Goal: Use online tool/utility: Utilize a website feature to perform a specific function

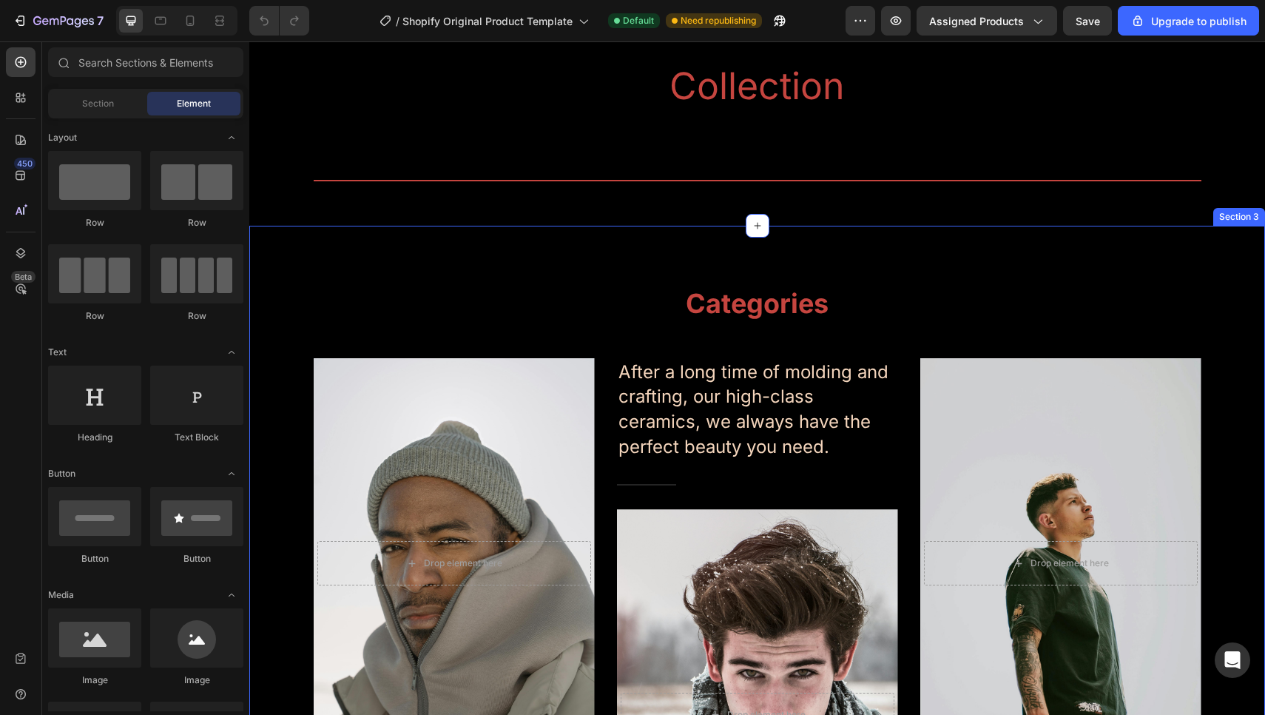
scroll to position [34, 0]
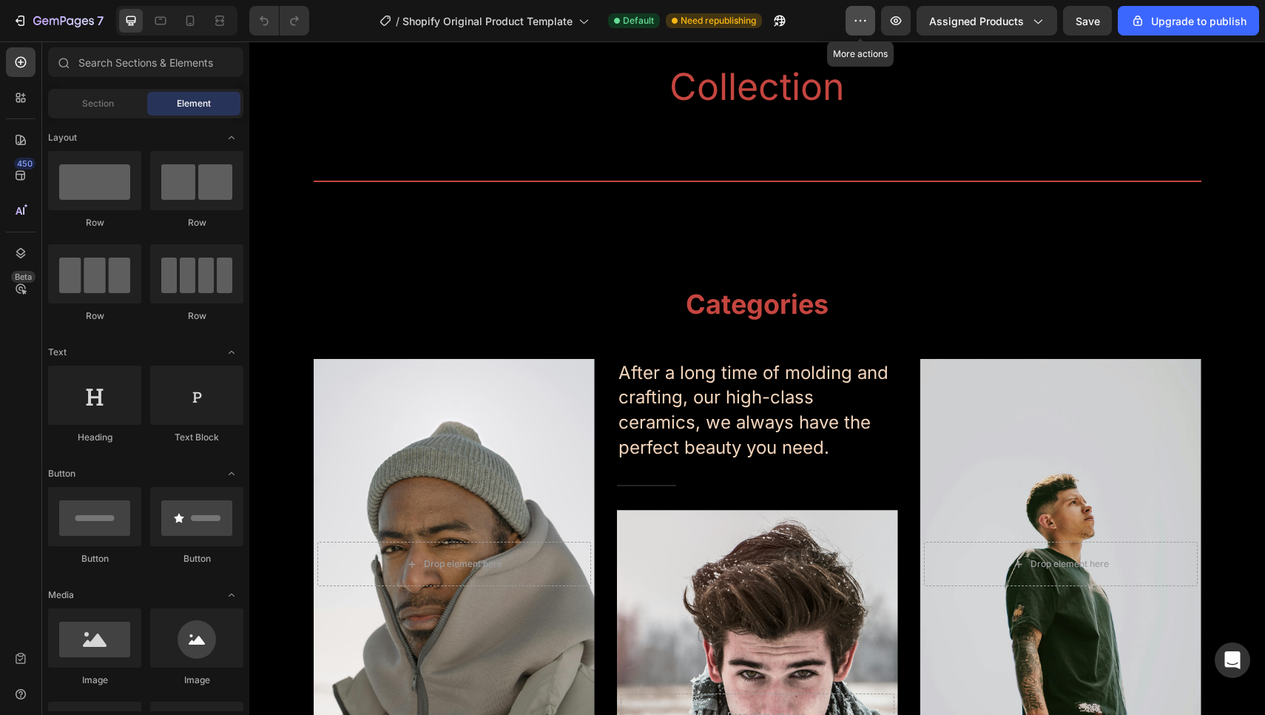
click at [849, 27] on button "button" at bounding box center [861, 21] width 30 height 30
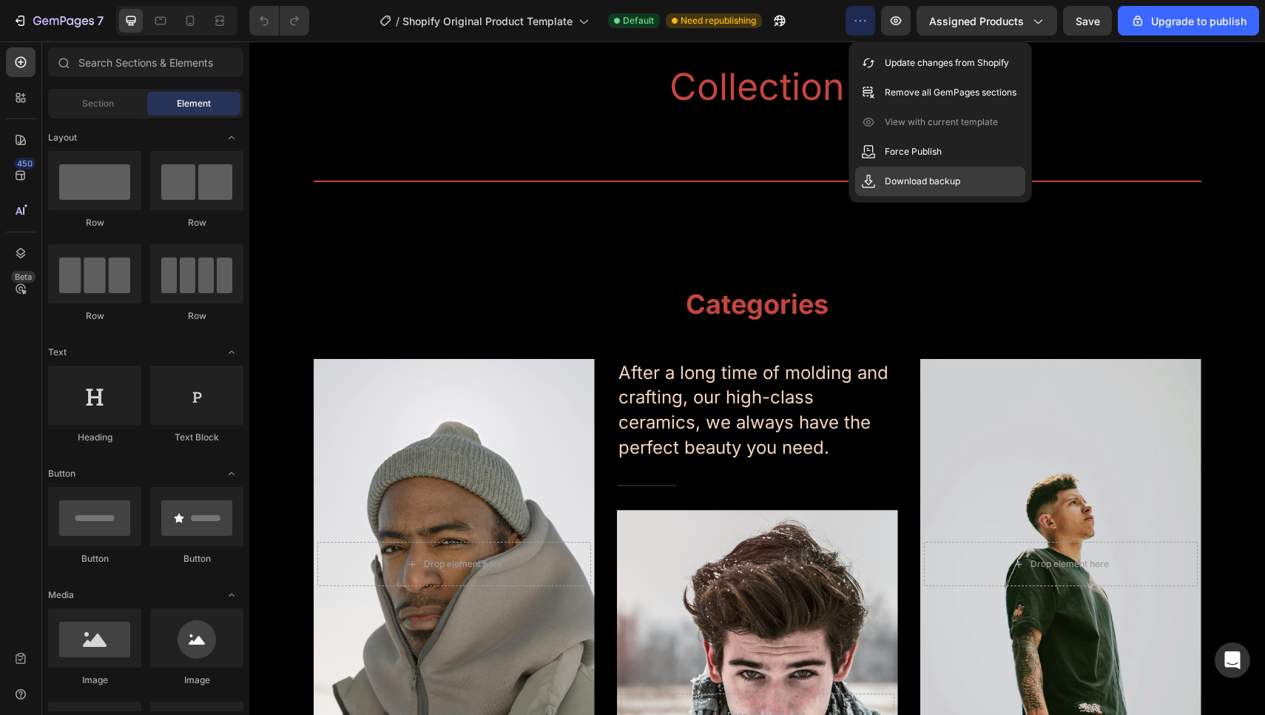
click at [904, 175] on p "Download backup" at bounding box center [922, 181] width 75 height 15
click at [50, 21] on icon "button" at bounding box center [63, 22] width 61 height 13
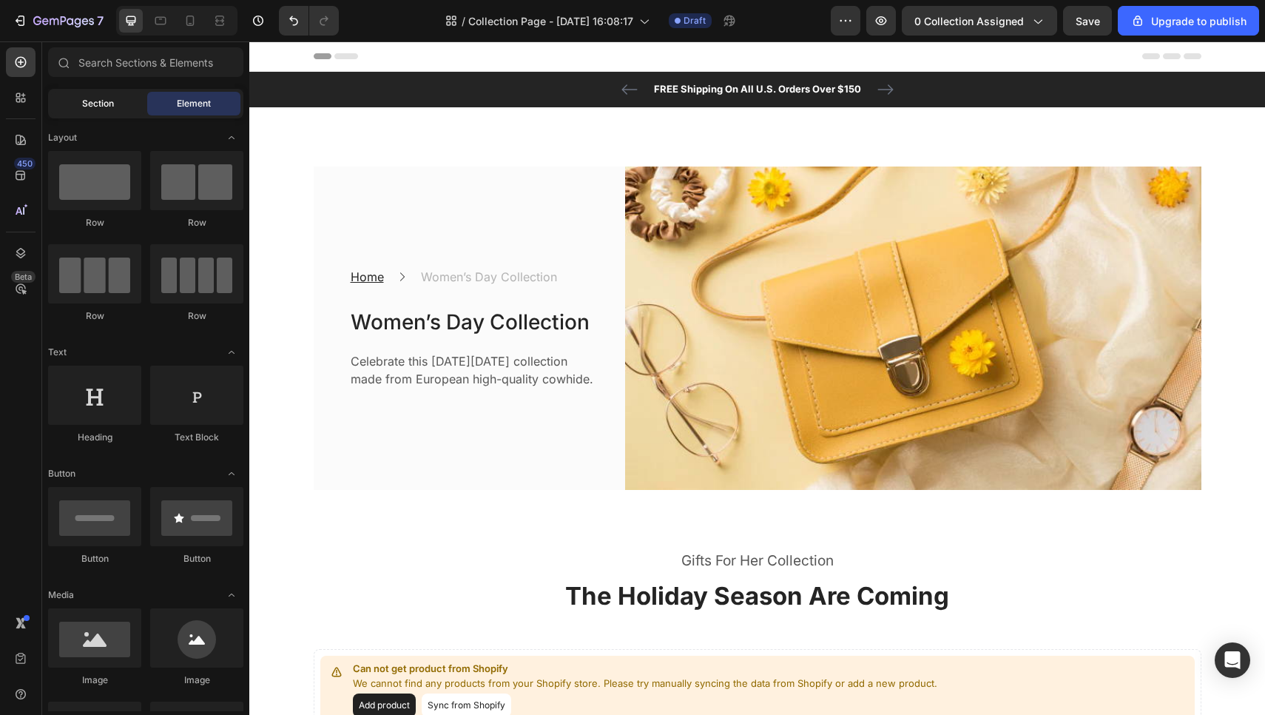
click at [81, 109] on div "Section" at bounding box center [97, 104] width 93 height 24
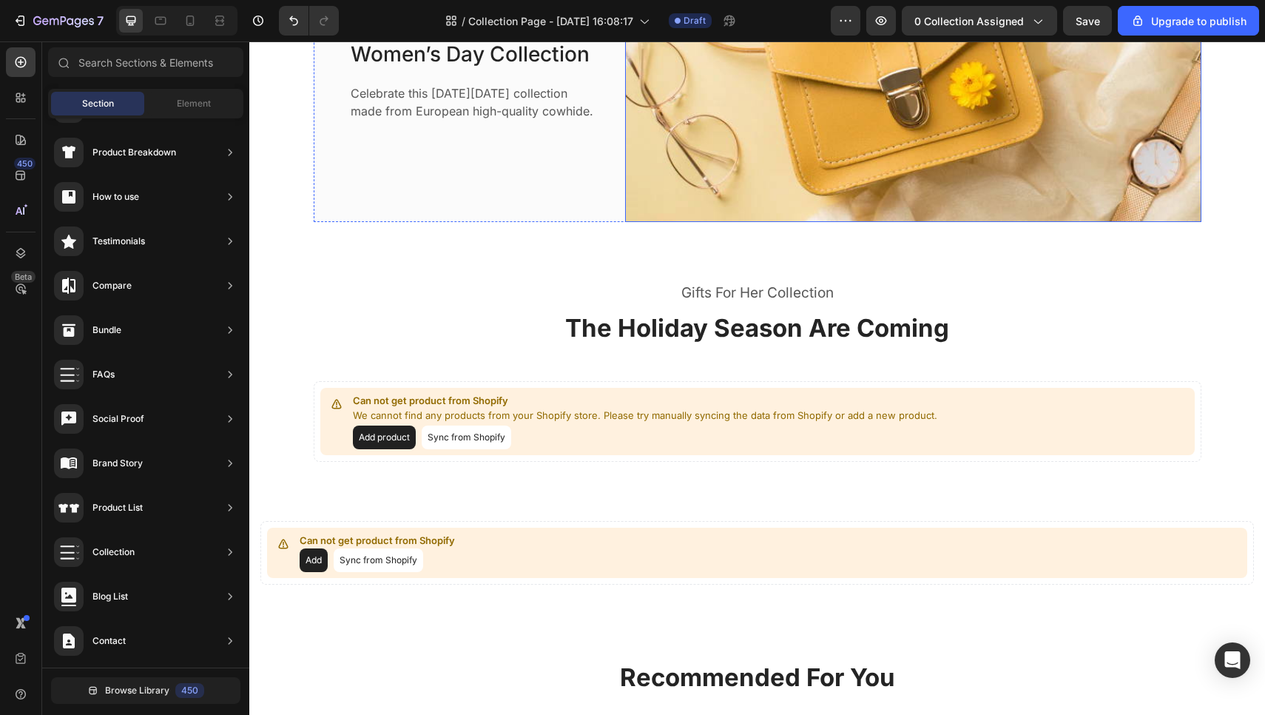
scroll to position [514, 0]
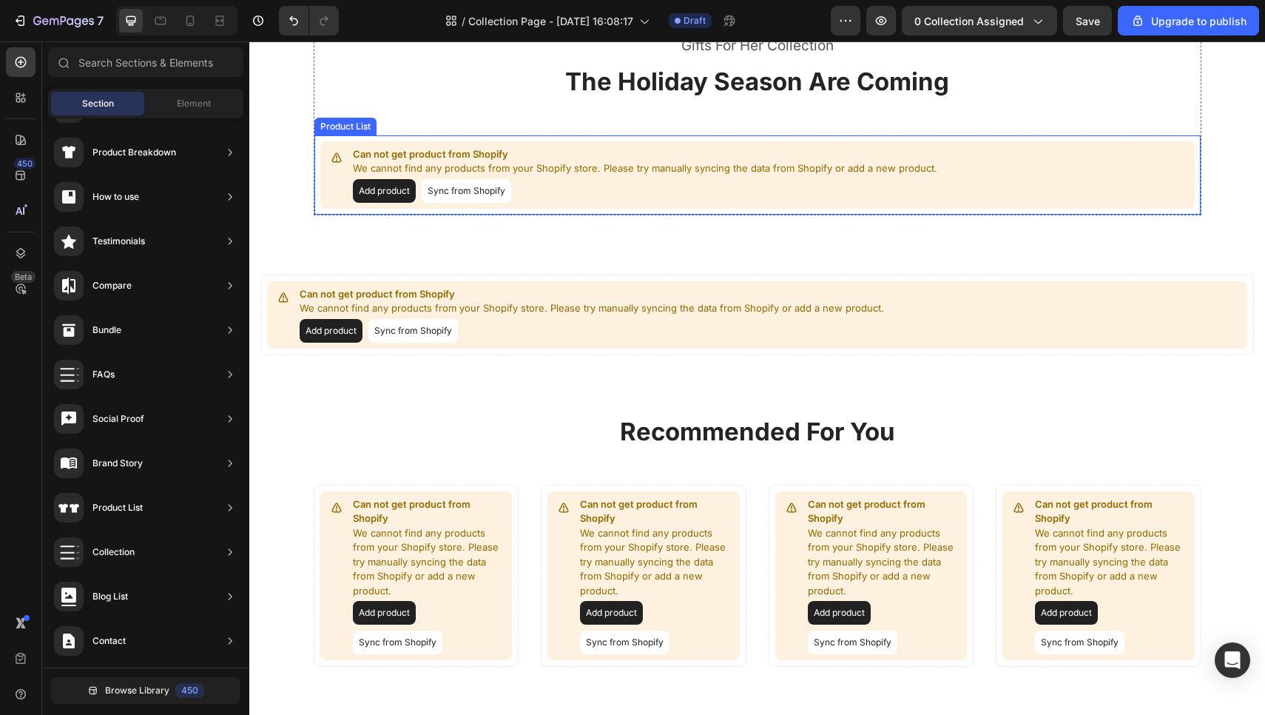
click at [447, 186] on button "Sync from Shopify" at bounding box center [467, 191] width 90 height 24
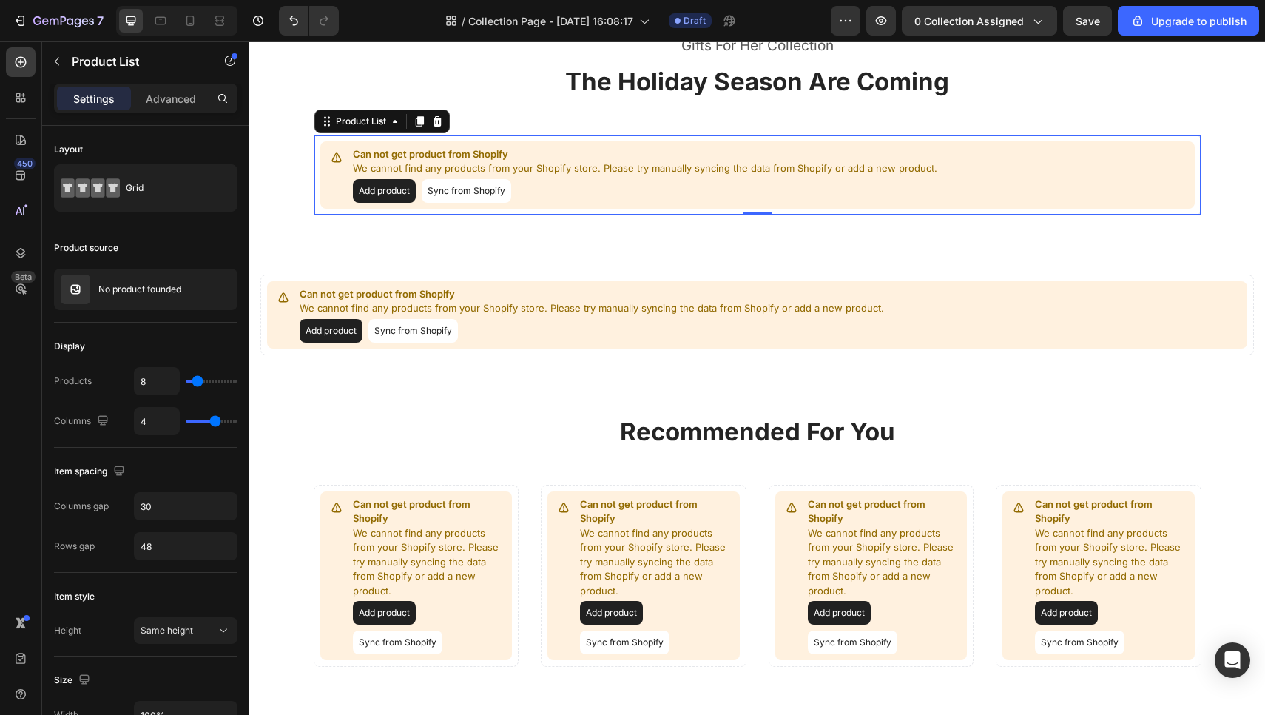
click at [468, 186] on button "Sync from Shopify" at bounding box center [467, 191] width 90 height 24
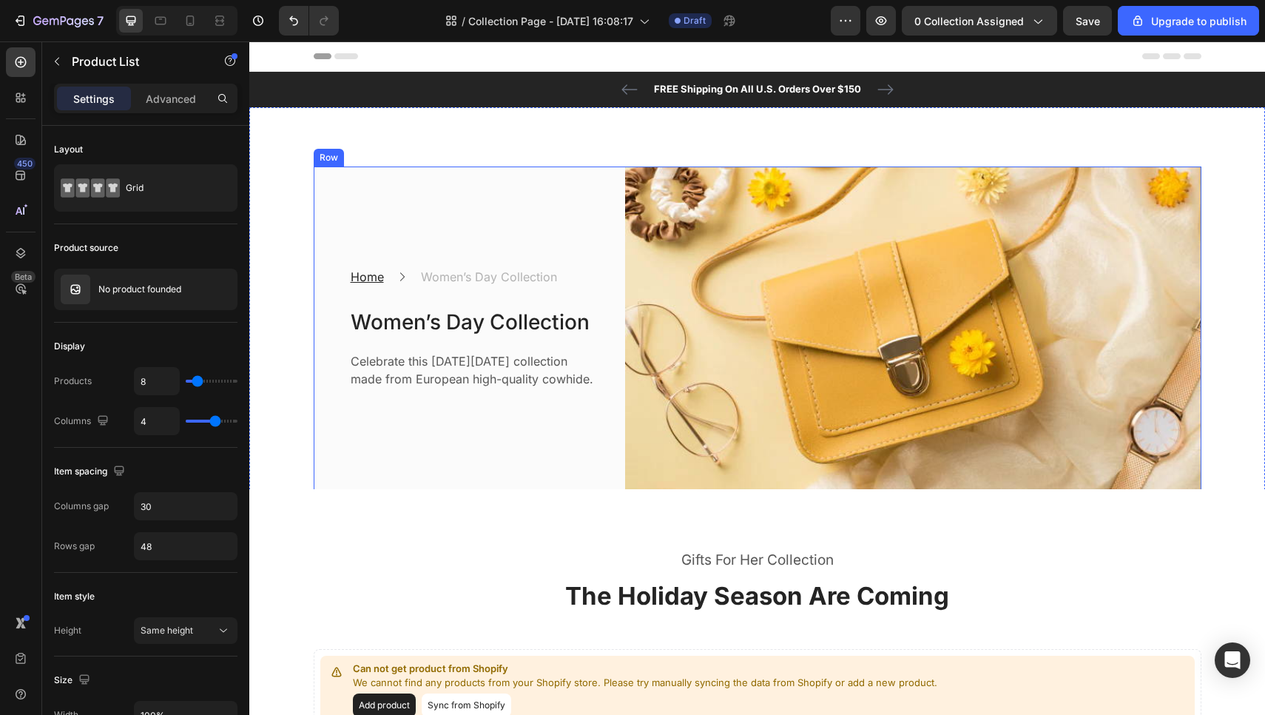
scroll to position [0, 0]
click at [48, 24] on icon "button" at bounding box center [63, 22] width 61 height 13
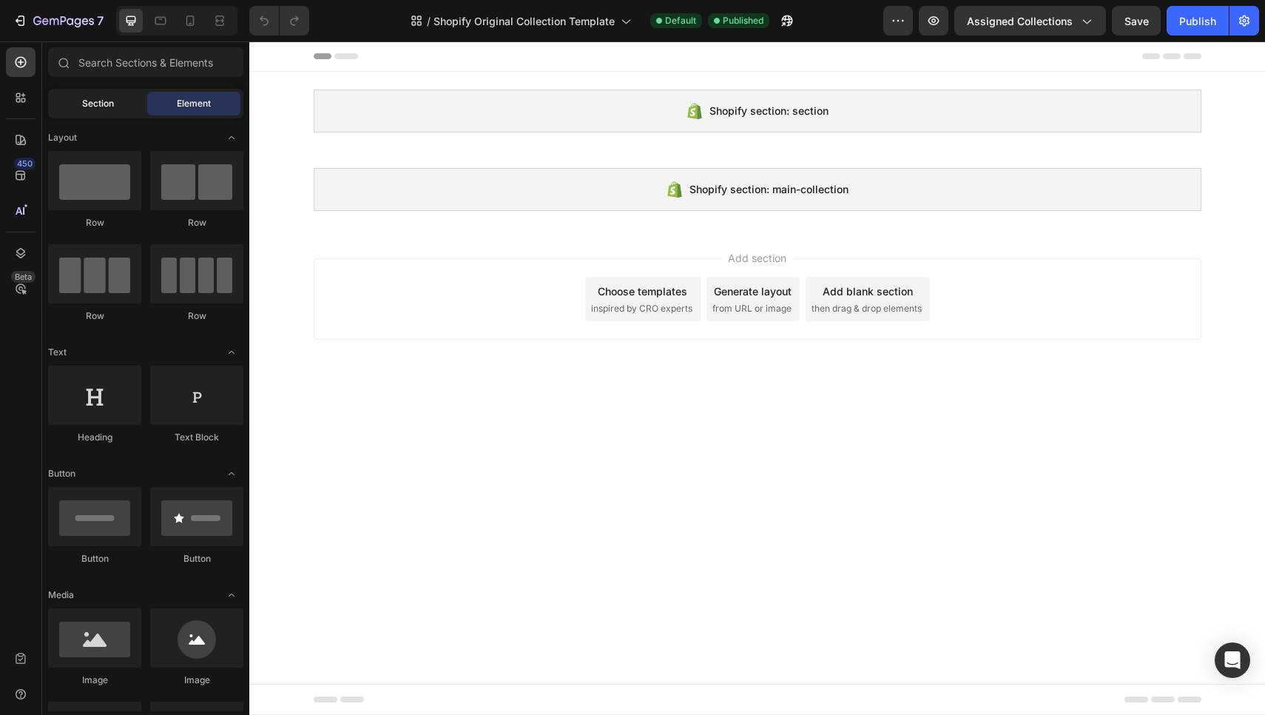
click at [88, 97] on span "Section" at bounding box center [98, 103] width 32 height 13
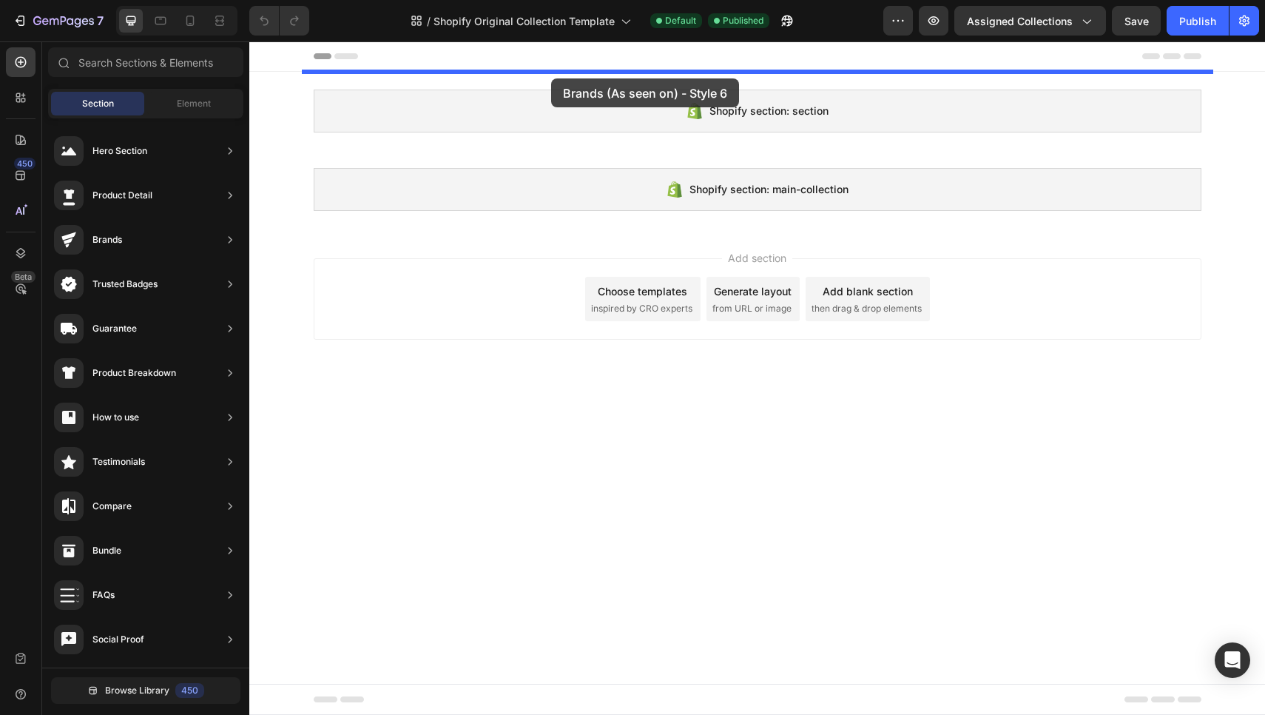
drag, startPoint x: 604, startPoint y: 320, endPoint x: 551, endPoint y: 76, distance: 249.9
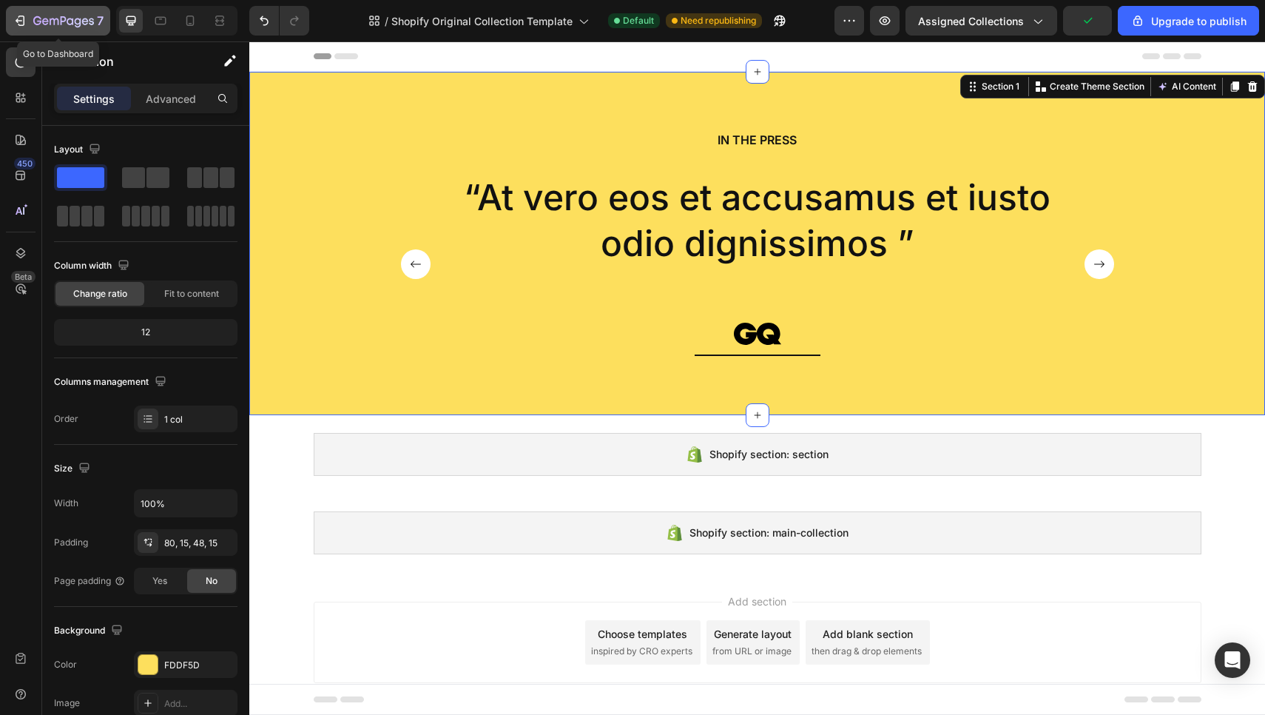
click at [34, 20] on icon "button" at bounding box center [37, 20] width 8 height 9
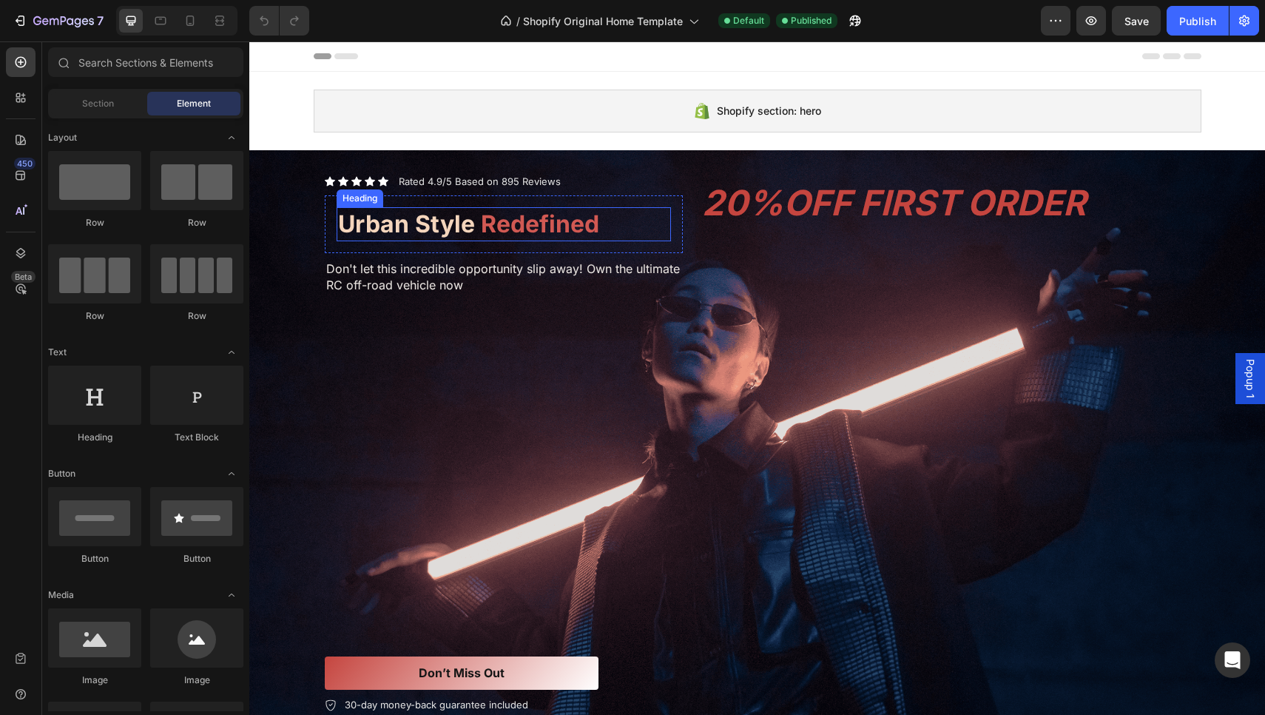
click at [510, 219] on strong "Redefined" at bounding box center [540, 223] width 118 height 29
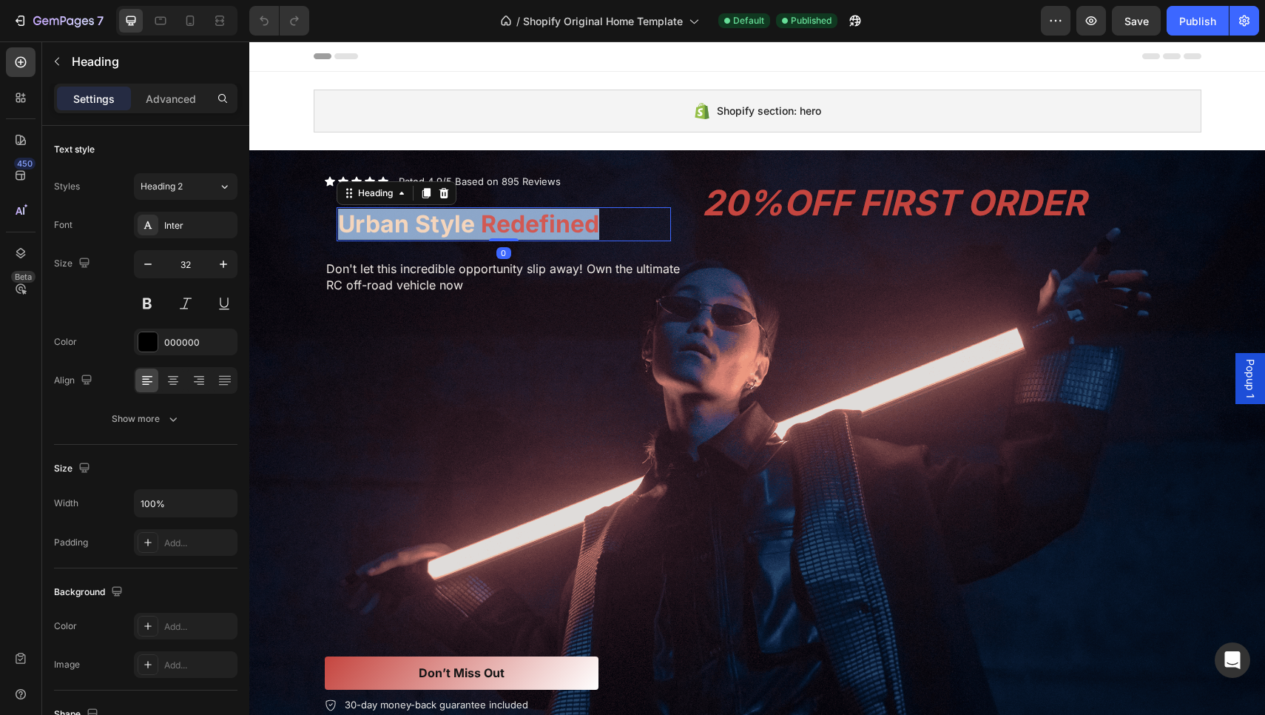
click at [510, 219] on strong "Redefined" at bounding box center [540, 223] width 118 height 29
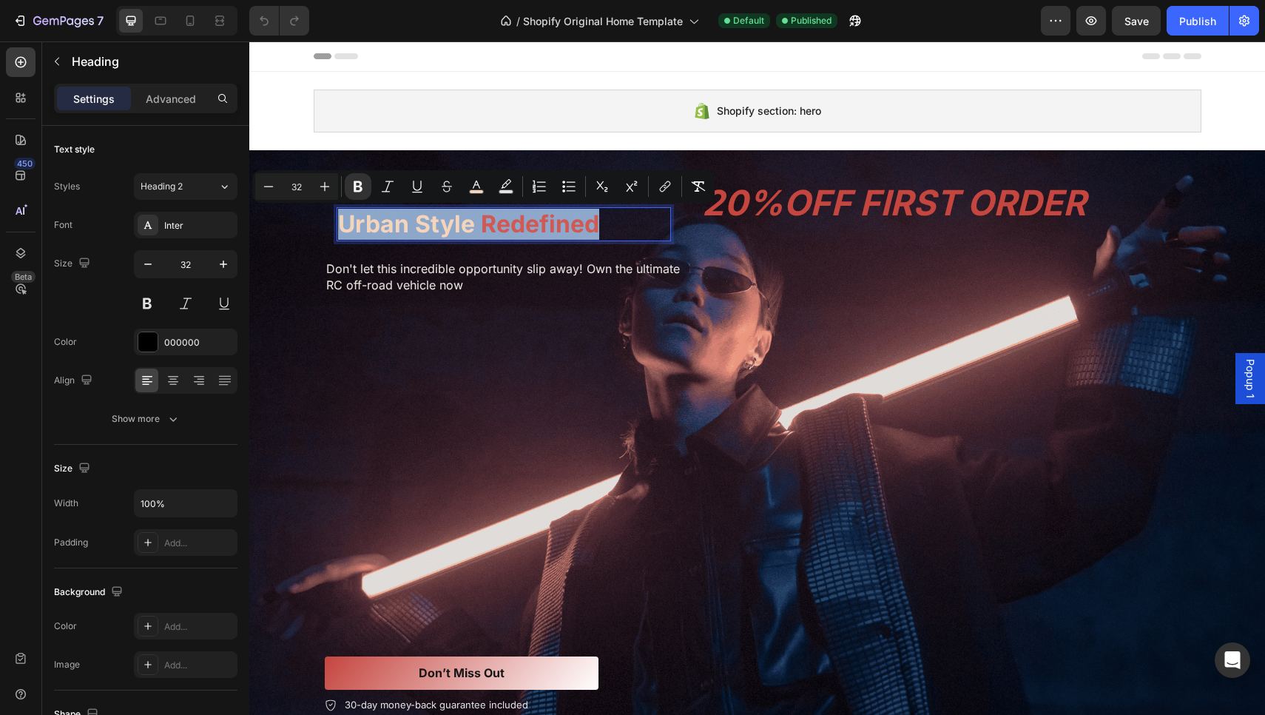
copy p "Urban Style Redefined"
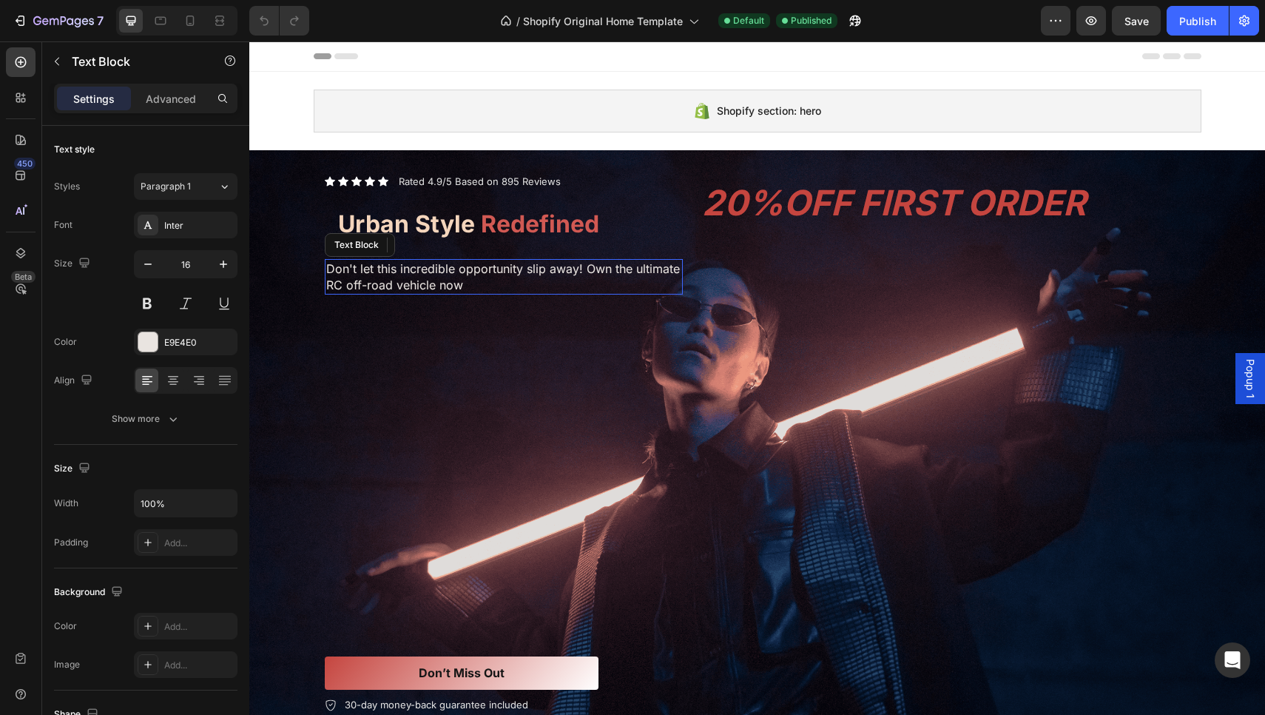
click at [370, 268] on p "Don't let this incredible opportunity slip away! Own the ultimate RC off-road v…" at bounding box center [503, 276] width 355 height 33
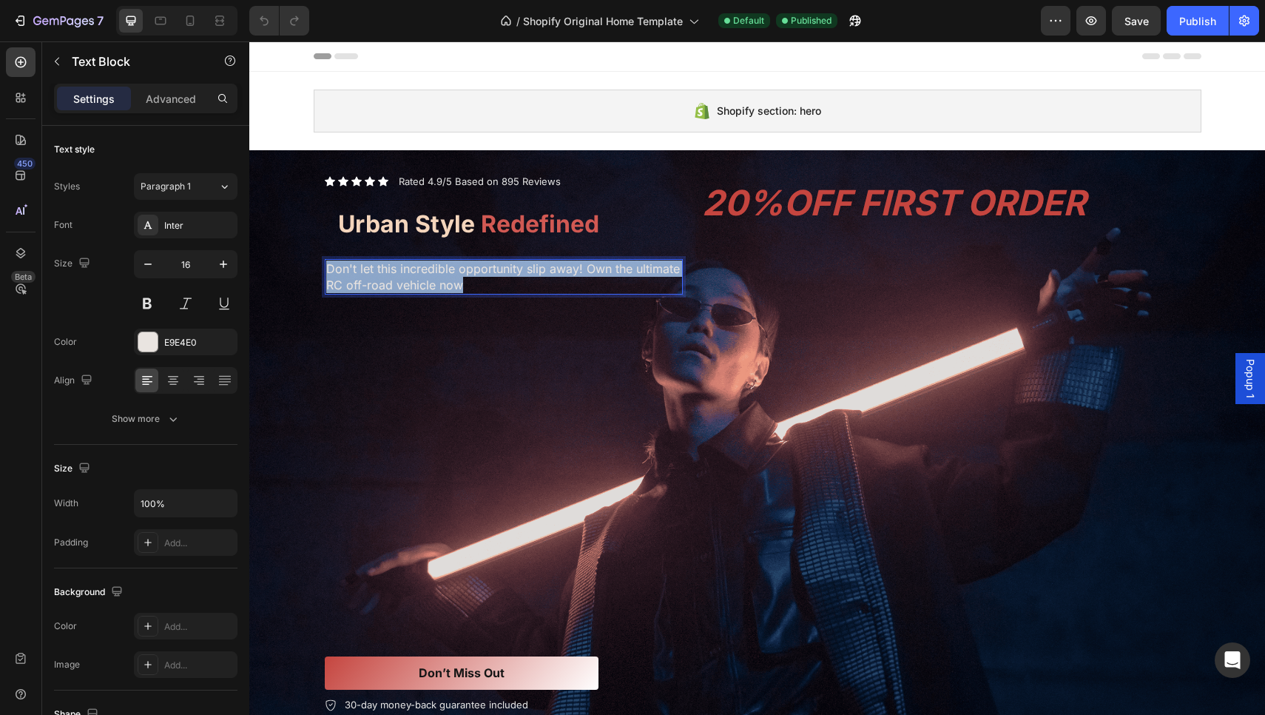
click at [370, 268] on p "Don't let this incredible opportunity slip away! Own the ultimate RC off-road v…" at bounding box center [503, 276] width 355 height 33
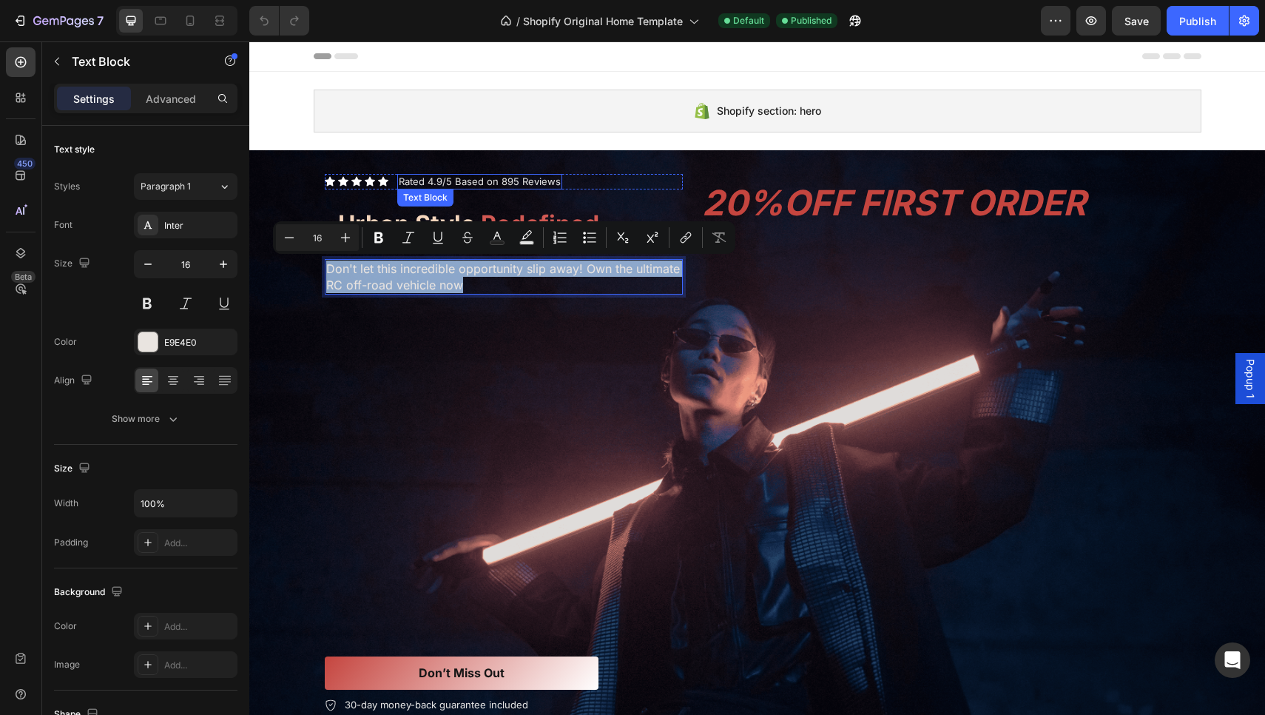
click at [512, 180] on p "Rated 4.9/5 Based on 895 Reviews" at bounding box center [480, 181] width 162 height 13
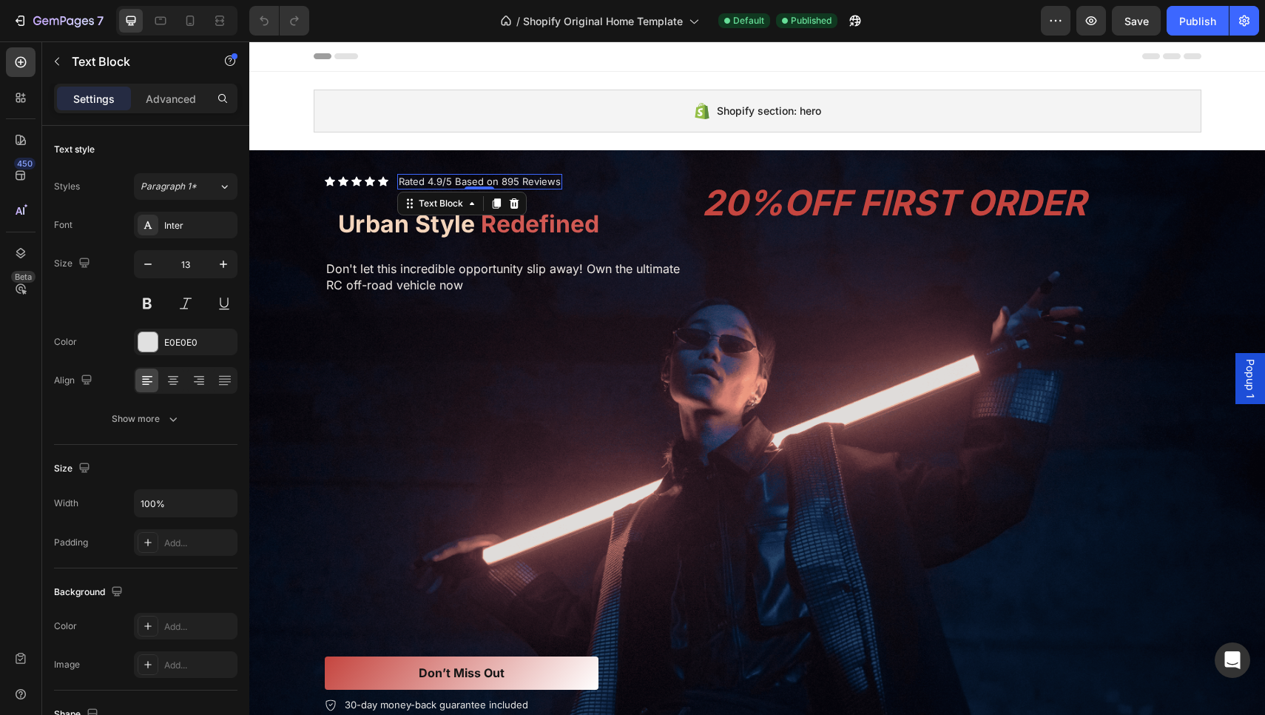
click at [512, 180] on p "Rated 4.9/5 Based on 895 Reviews" at bounding box center [480, 181] width 162 height 13
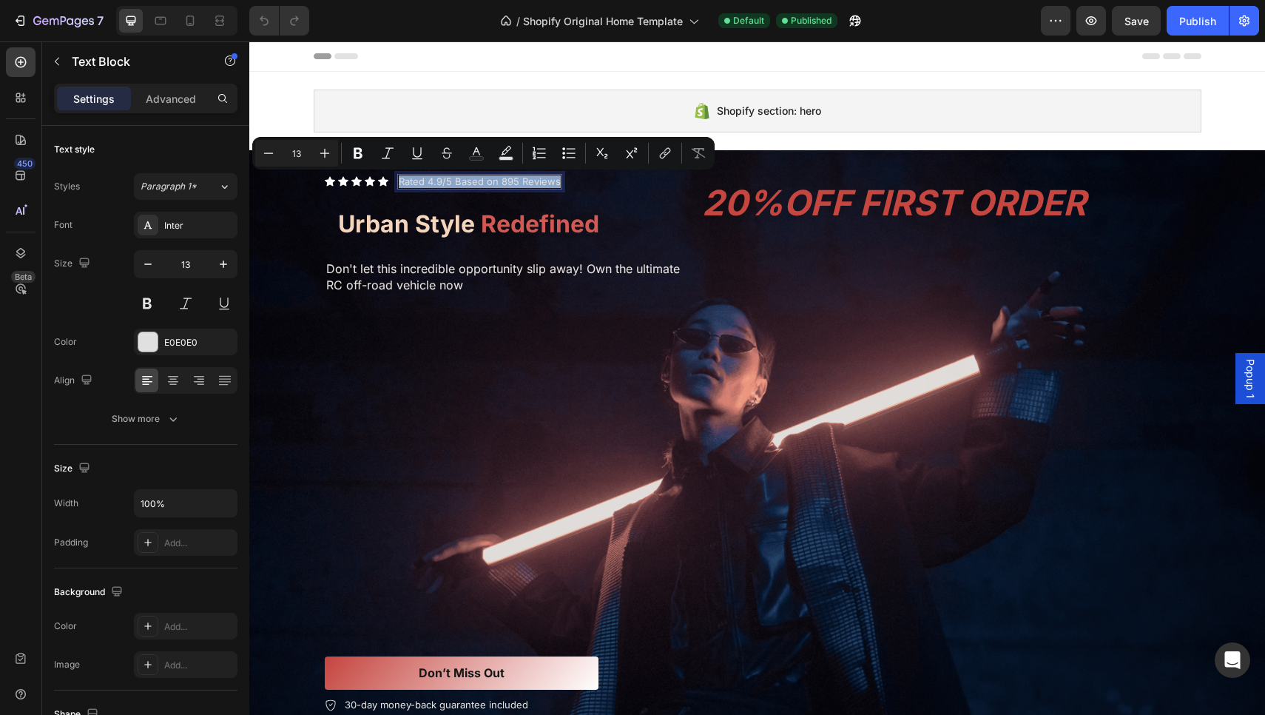
copy p "Rated 4.9/5 Based on 895 Reviews"
